Goal: Transaction & Acquisition: Purchase product/service

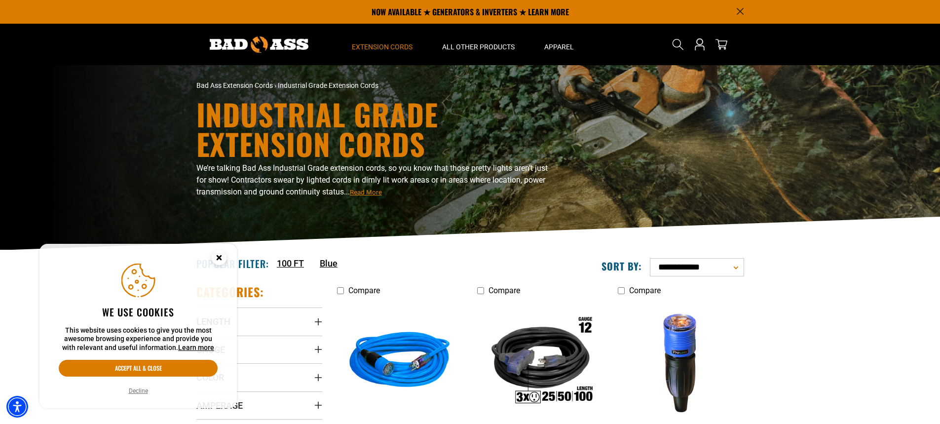
click at [221, 258] on circle "Close this option" at bounding box center [219, 257] width 15 height 15
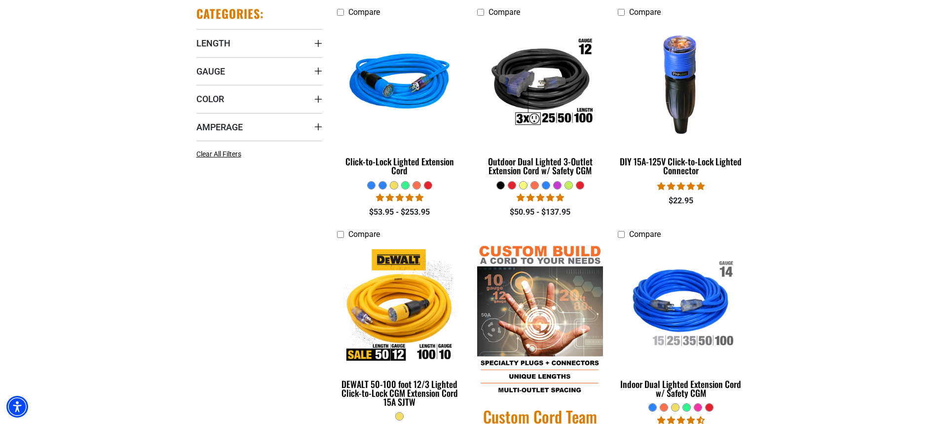
scroll to position [296, 0]
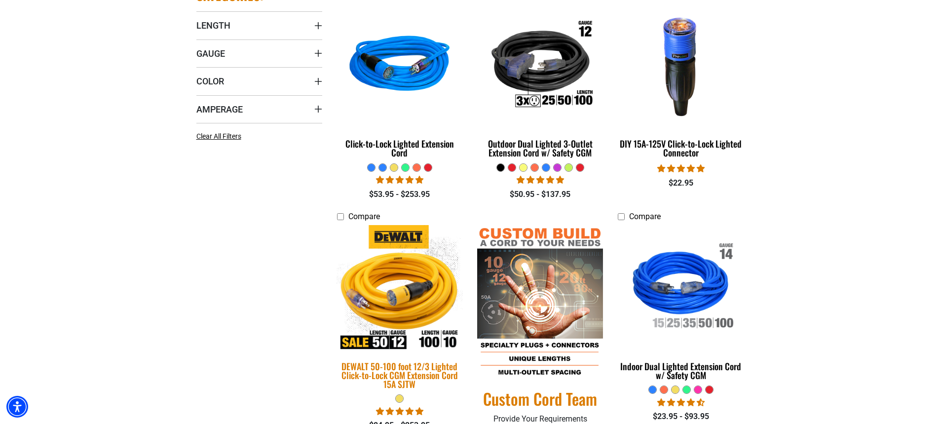
click at [389, 312] on img at bounding box center [400, 288] width 138 height 126
